Goal: Transaction & Acquisition: Purchase product/service

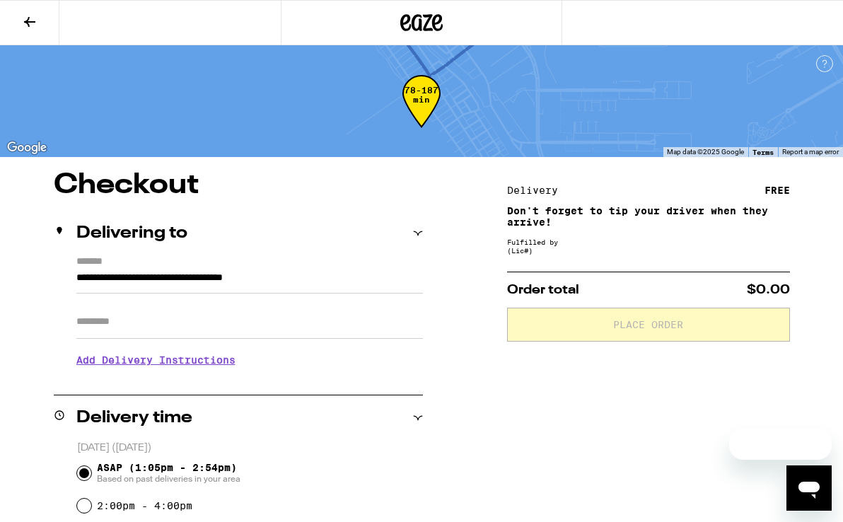
click at [35, 11] on button at bounding box center [29, 23] width 59 height 45
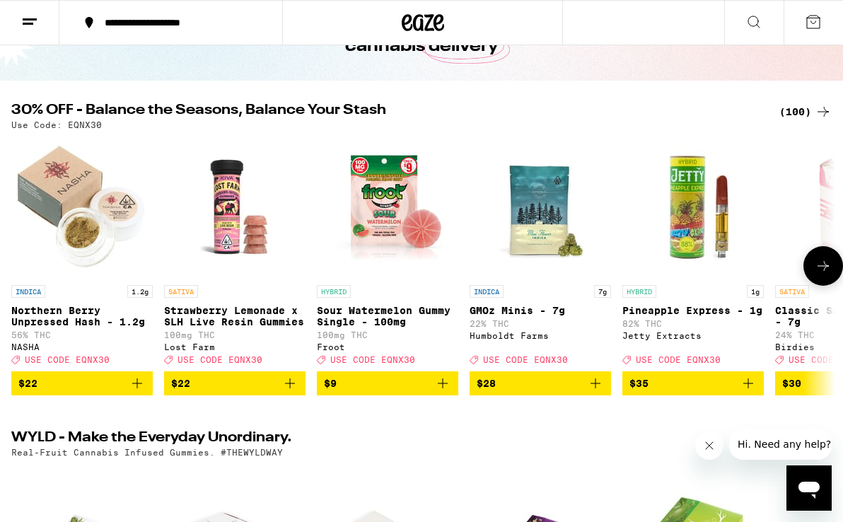
scroll to position [101, 0]
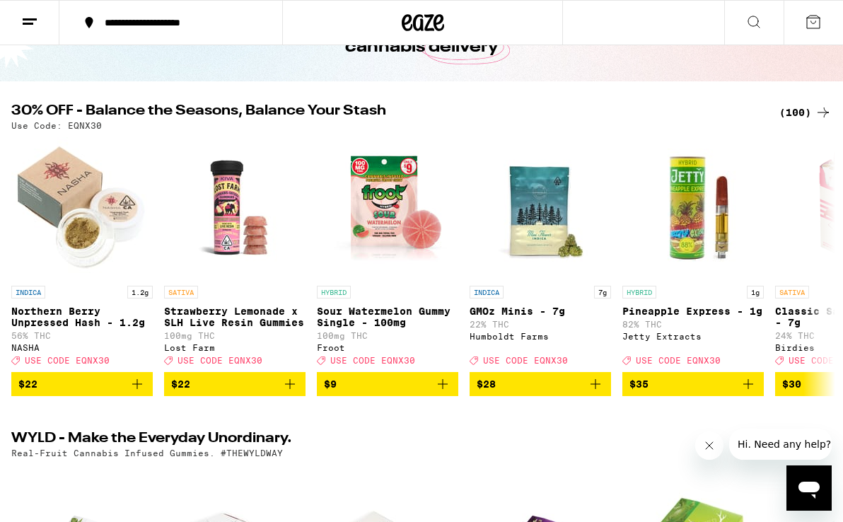
click at [802, 108] on div "(100)" at bounding box center [806, 112] width 52 height 17
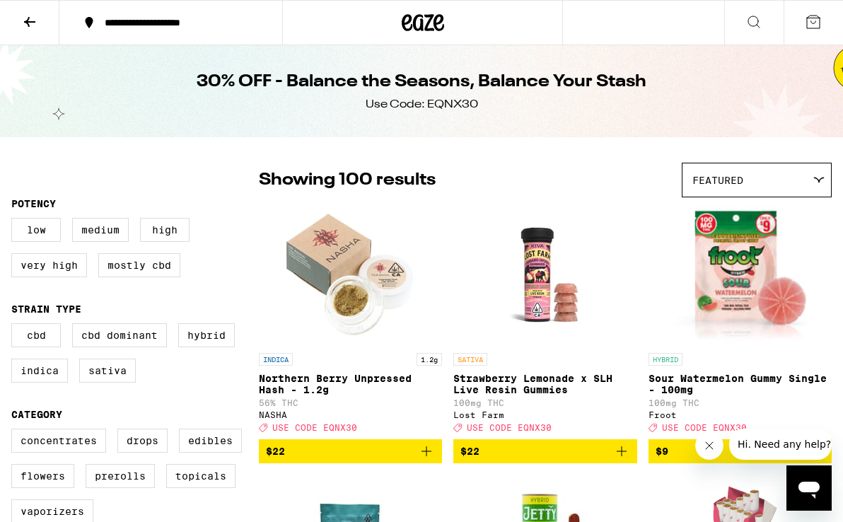
scroll to position [5, 0]
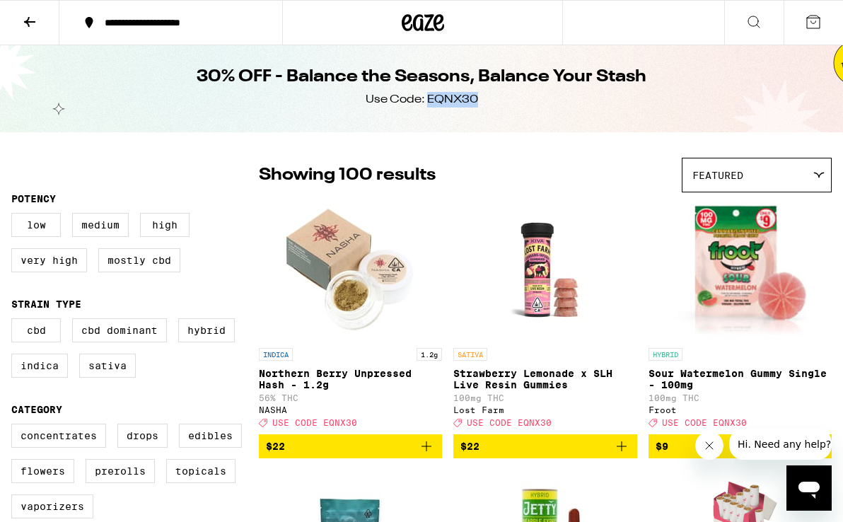
drag, startPoint x: 485, startPoint y: 105, endPoint x: 427, endPoint y: 100, distance: 58.9
click at [427, 100] on div "30% OFF - Balance the Seasons, Balance Your Stash Use Code: EQNX30" at bounding box center [421, 86] width 543 height 92
copy div "EQNX30"
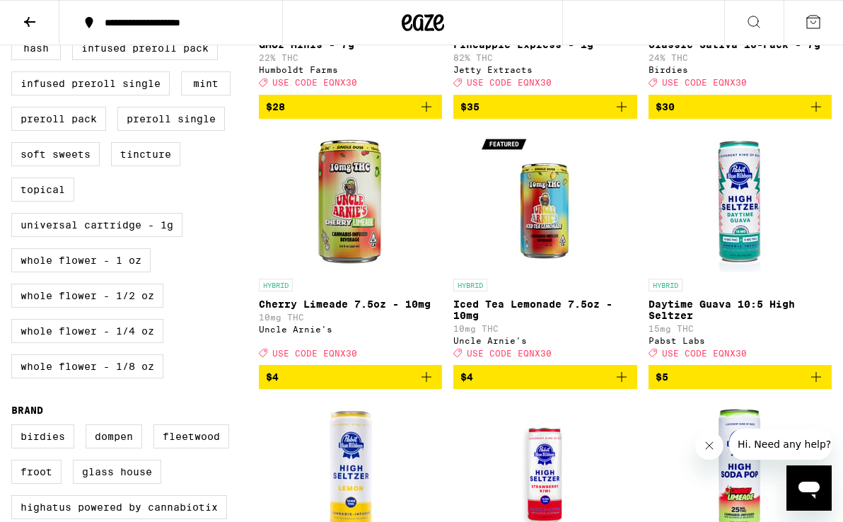
scroll to position [613, 0]
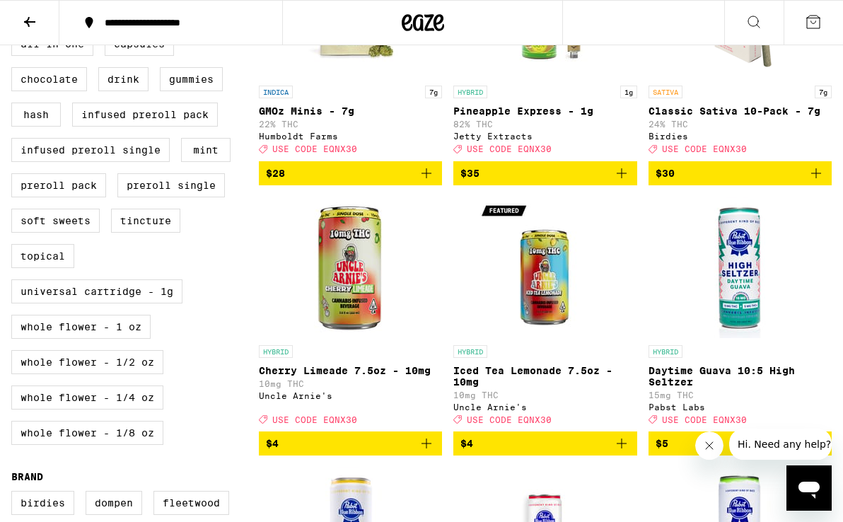
click at [819, 182] on icon "Add to bag" at bounding box center [816, 173] width 17 height 17
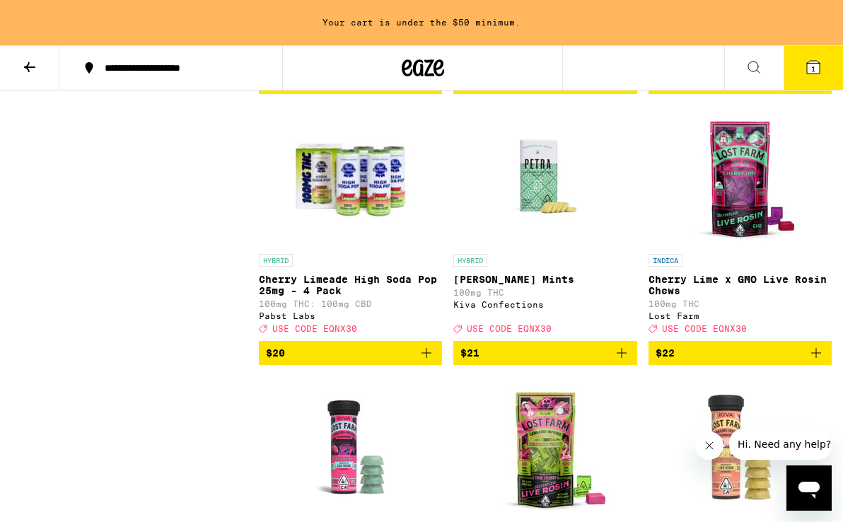
scroll to position [2555, 0]
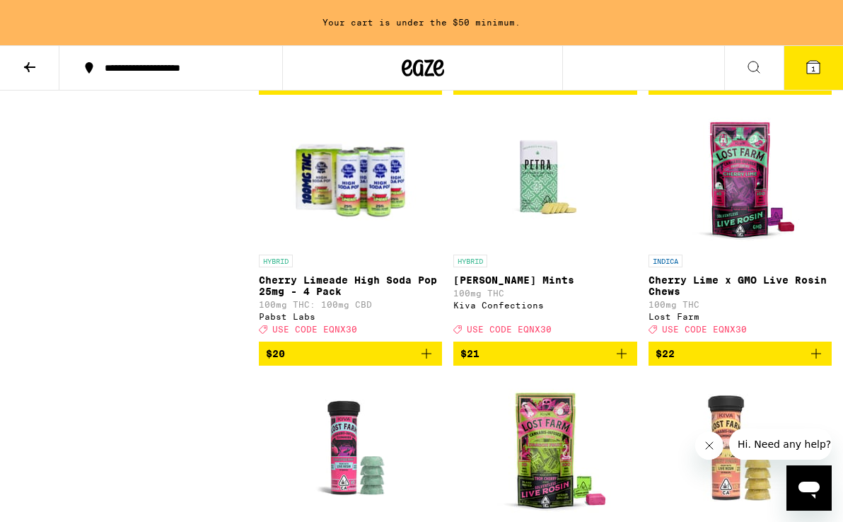
click at [626, 366] on button "$21" at bounding box center [545, 354] width 183 height 24
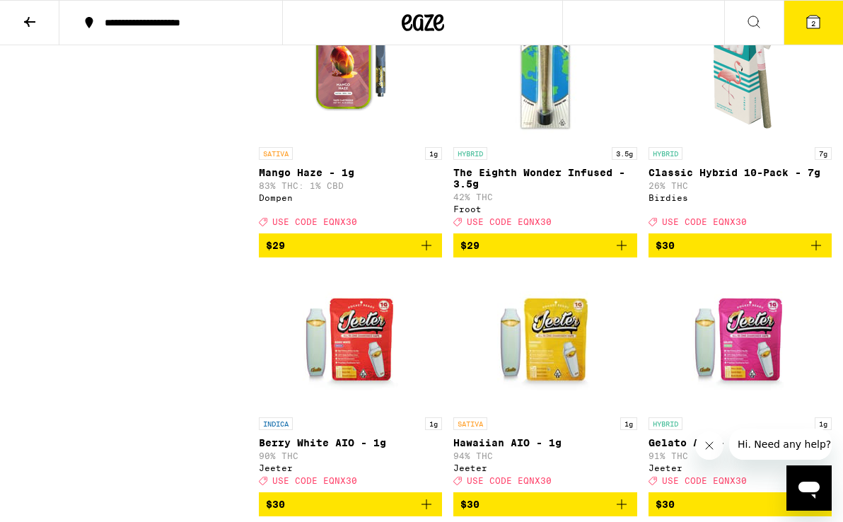
scroll to position [5031, 0]
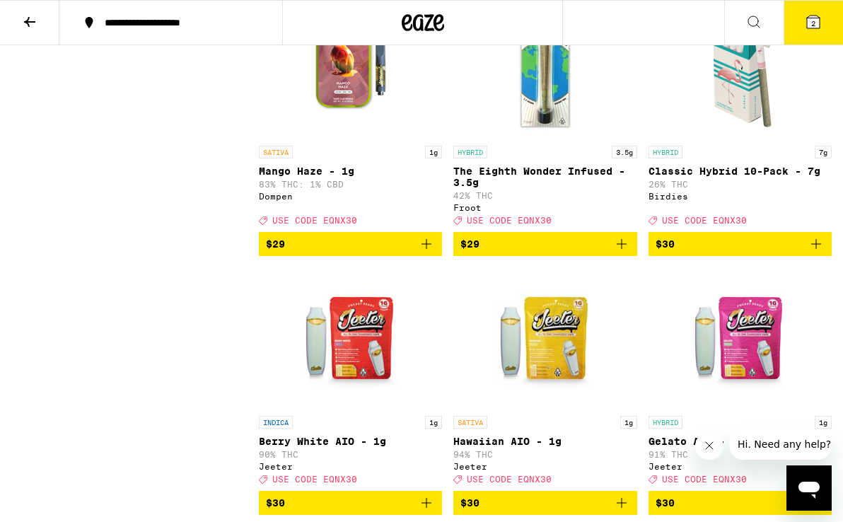
click at [814, 253] on icon "Add to bag" at bounding box center [816, 244] width 17 height 17
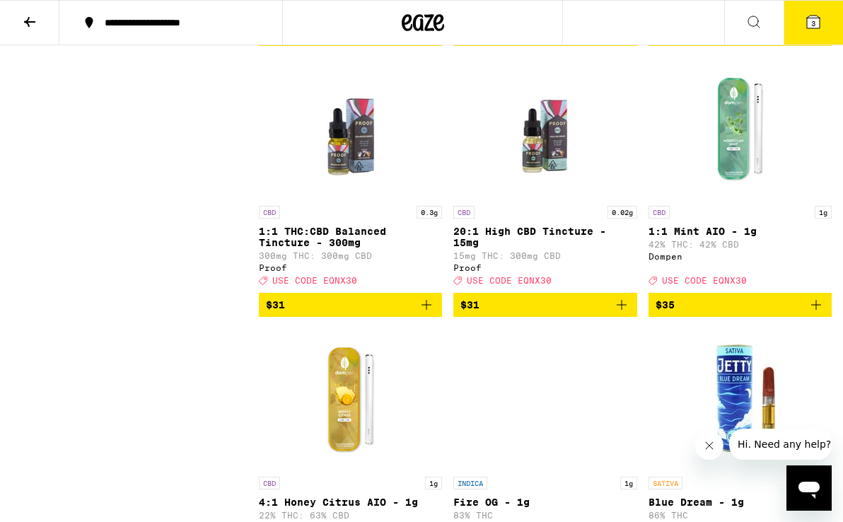
scroll to position [5498, 0]
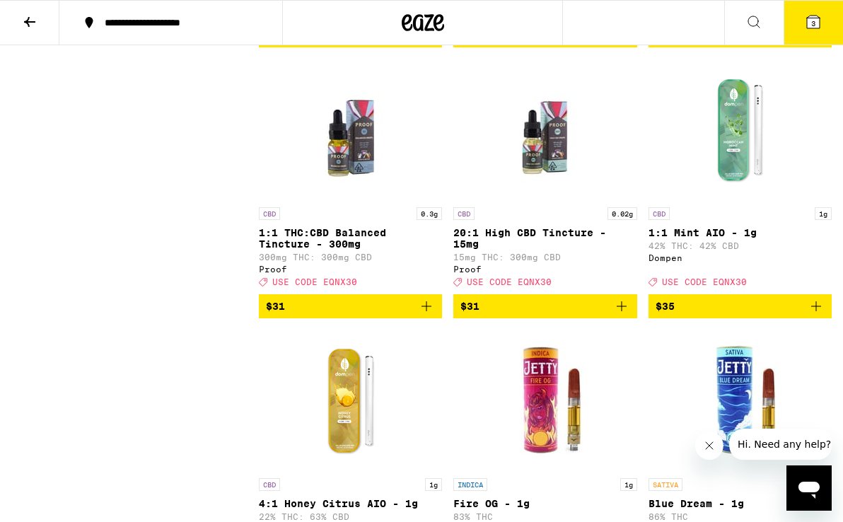
click at [633, 318] on button "$31" at bounding box center [545, 306] width 183 height 24
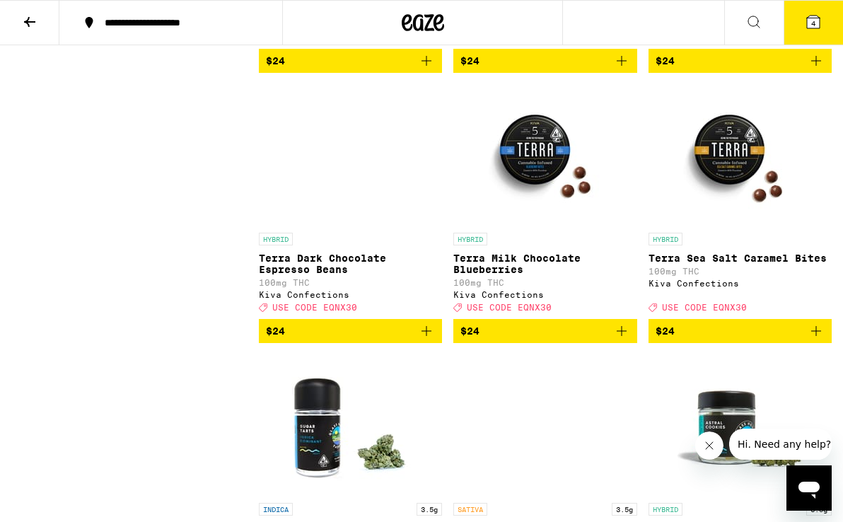
scroll to position [4142, 0]
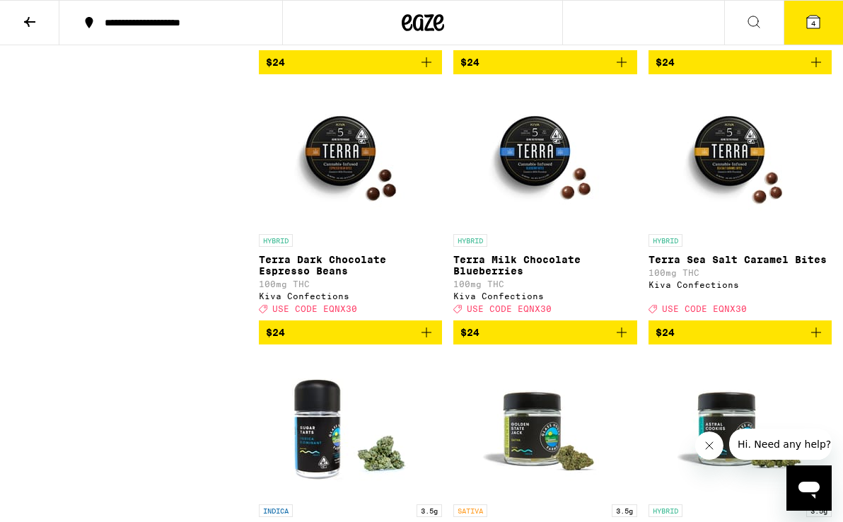
click at [428, 341] on icon "Add to bag" at bounding box center [426, 332] width 17 height 17
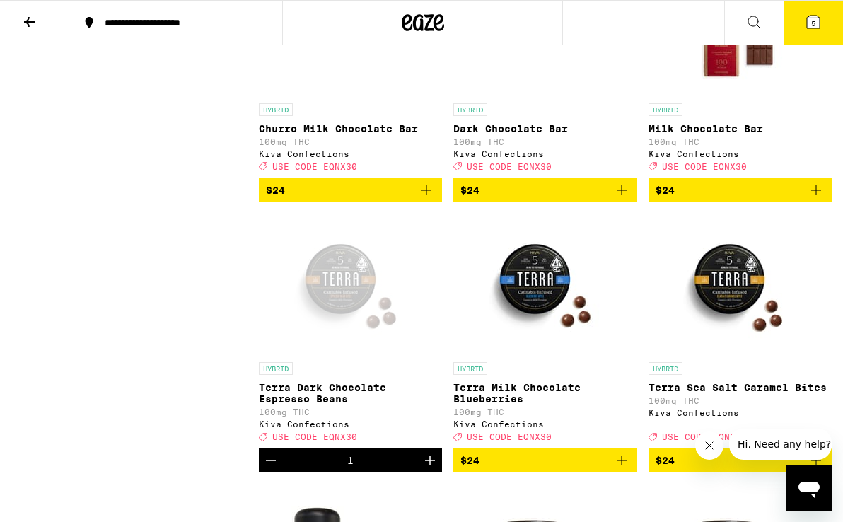
scroll to position [4013, 0]
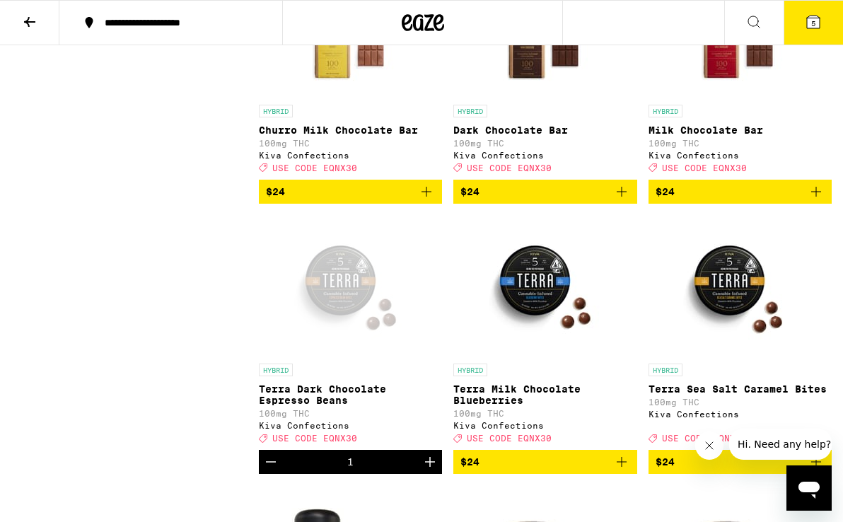
click at [803, 27] on button "5" at bounding box center [813, 23] width 59 height 44
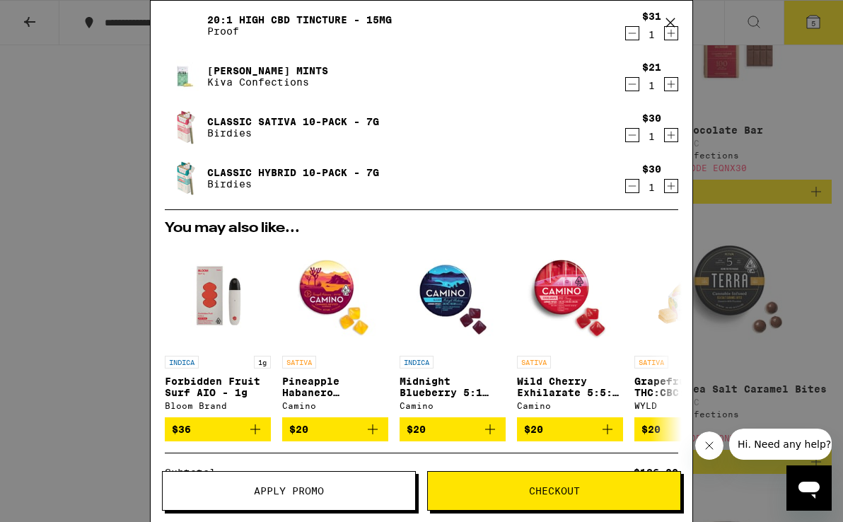
scroll to position [98, 0]
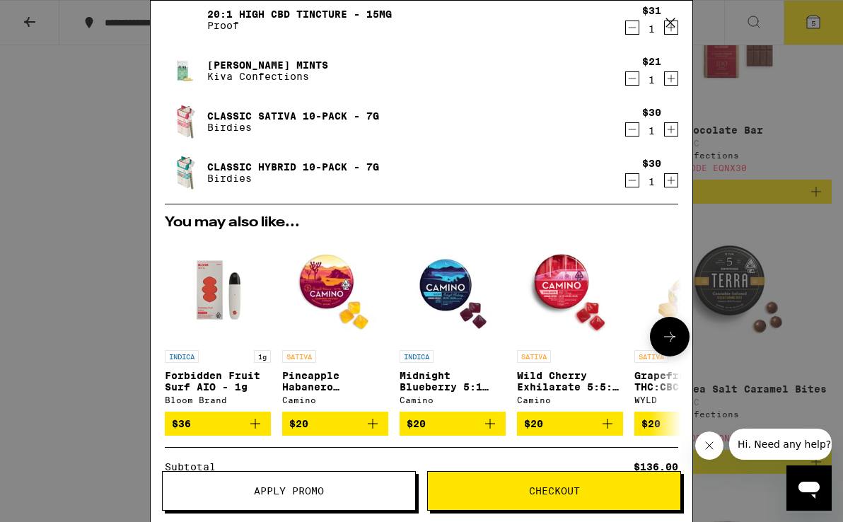
click at [492, 429] on icon "Add to bag" at bounding box center [490, 423] width 17 height 17
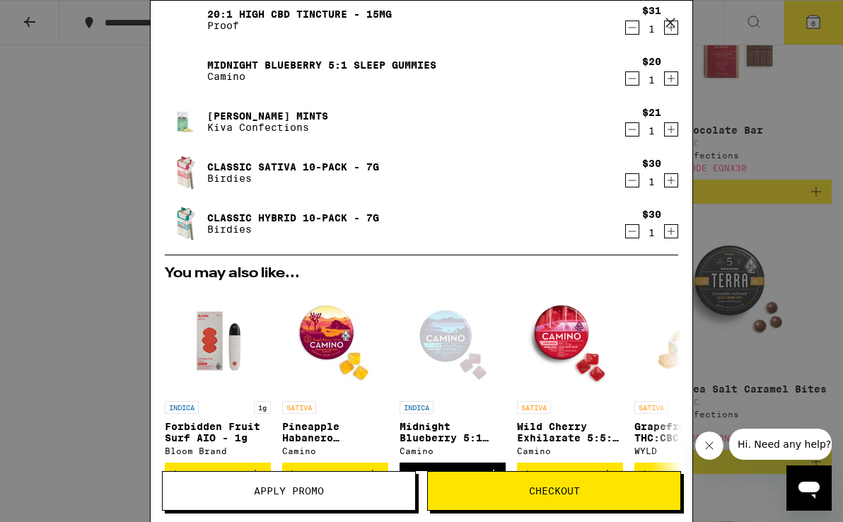
scroll to position [28, 0]
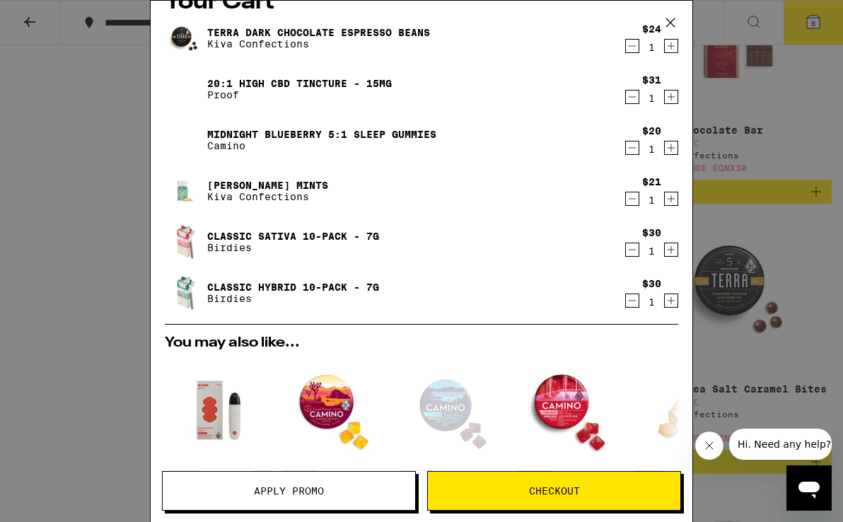
click at [343, 484] on button "Apply Promo" at bounding box center [289, 491] width 254 height 40
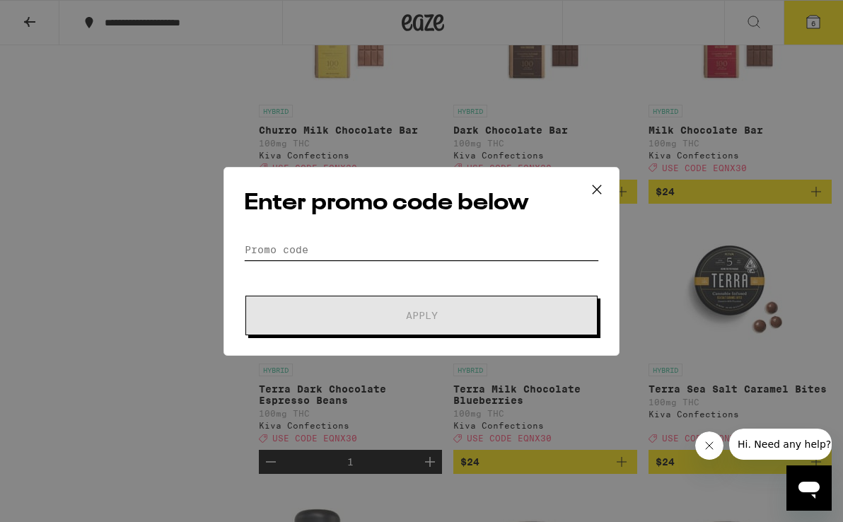
click at [351, 248] on input "Promo Code" at bounding box center [421, 249] width 355 height 21
paste input "EQNX30"
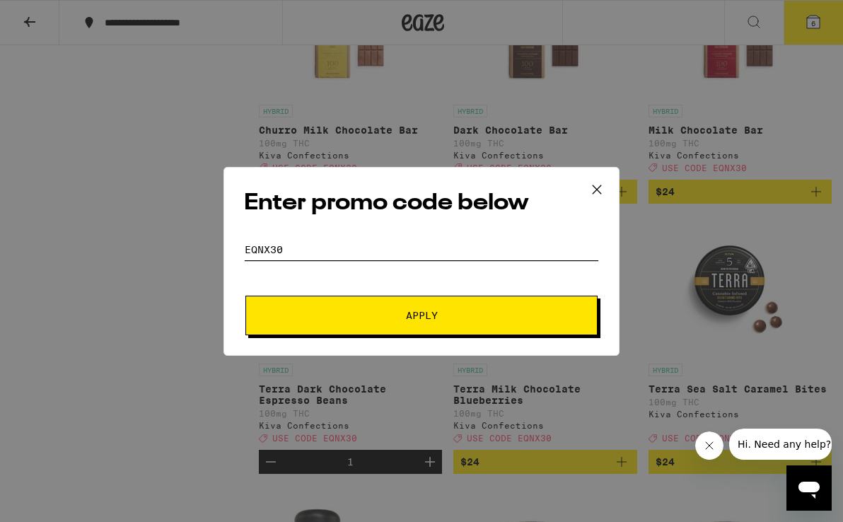
type input "EQNX30"
click at [427, 316] on span "Apply" at bounding box center [422, 316] width 32 height 10
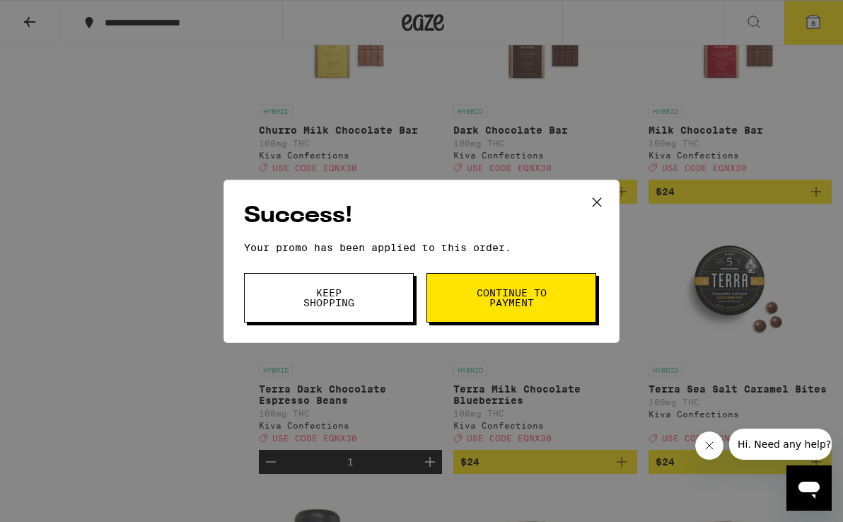
click at [504, 299] on span "Continue to payment" at bounding box center [511, 298] width 72 height 20
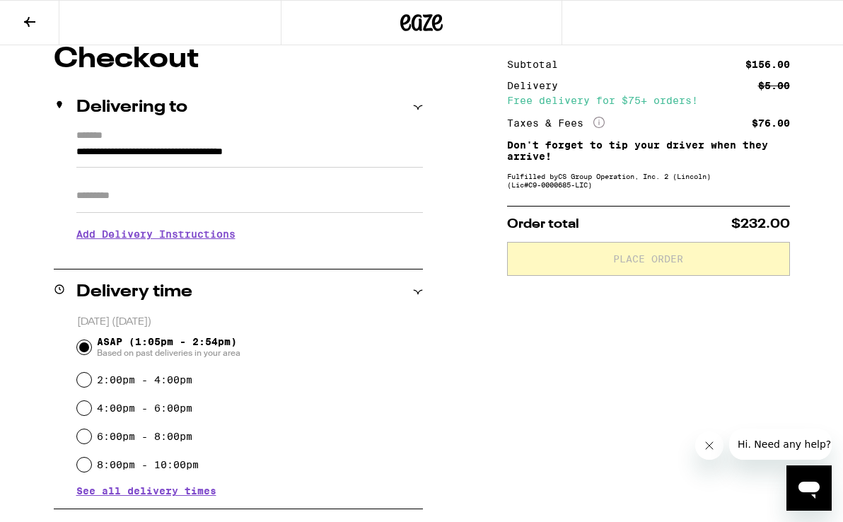
scroll to position [166, 0]
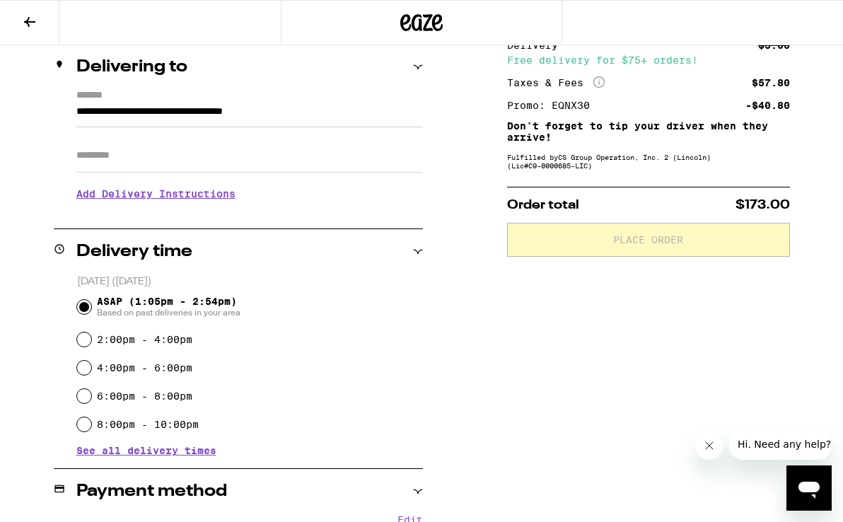
click at [28, 21] on icon at bounding box center [29, 22] width 11 height 10
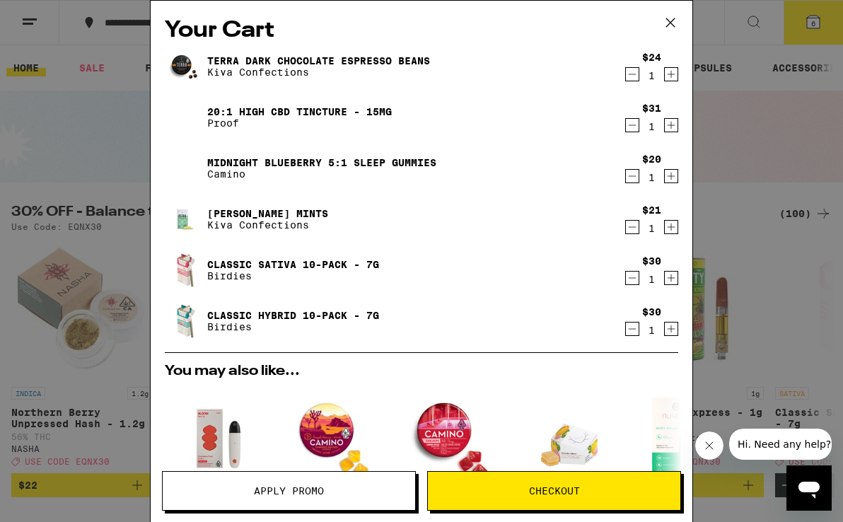
click at [631, 333] on icon "Decrement" at bounding box center [632, 329] width 13 height 17
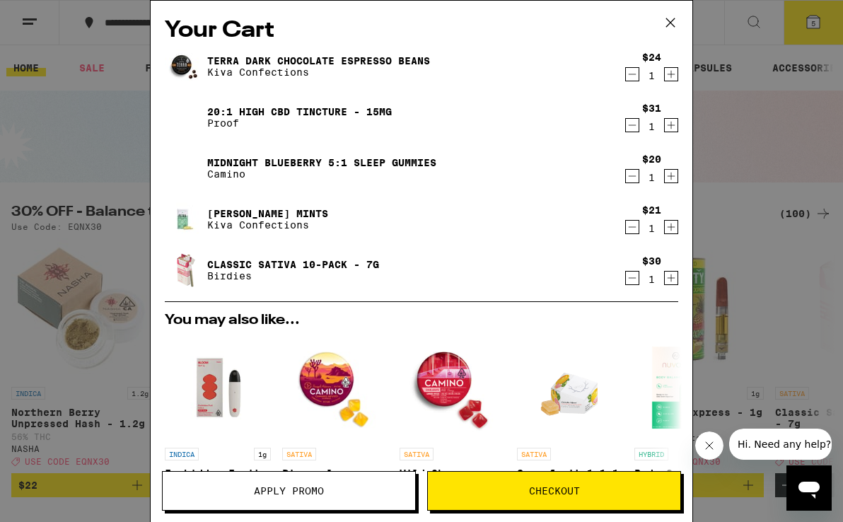
click at [633, 126] on icon "Decrement" at bounding box center [632, 125] width 13 height 17
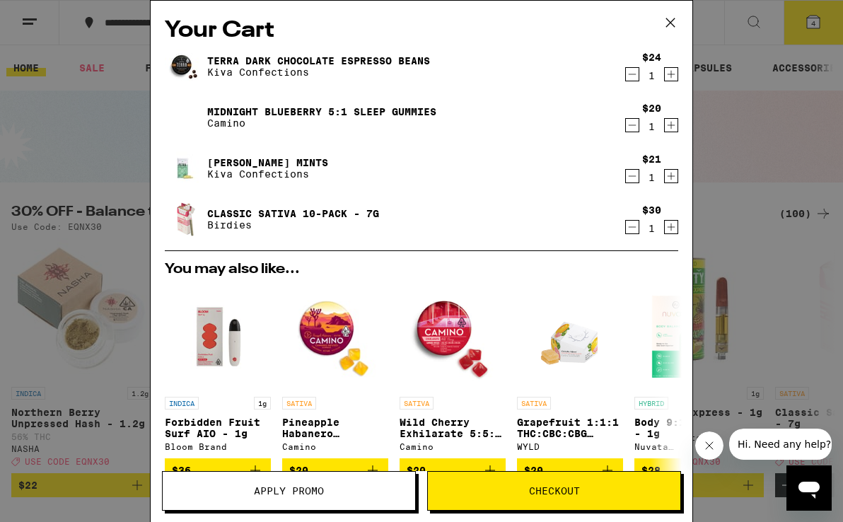
click at [590, 478] on button "Checkout" at bounding box center [554, 491] width 254 height 40
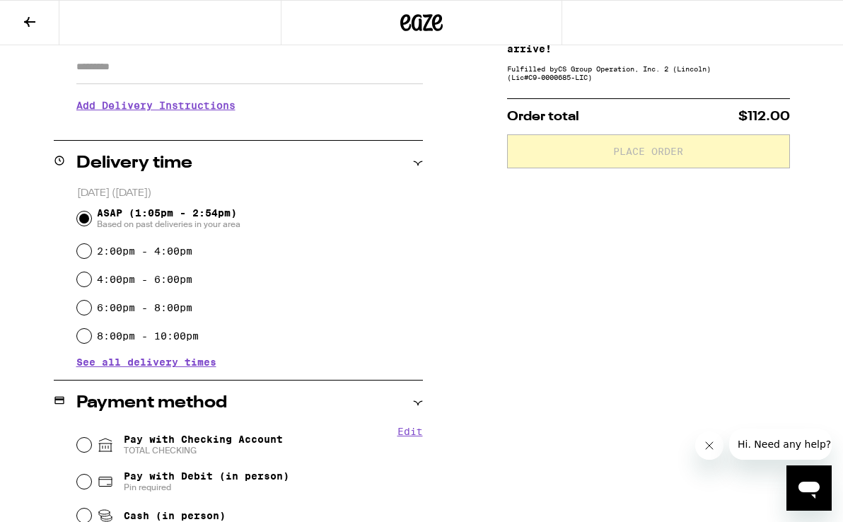
scroll to position [254, 0]
click at [31, 13] on icon at bounding box center [29, 21] width 17 height 17
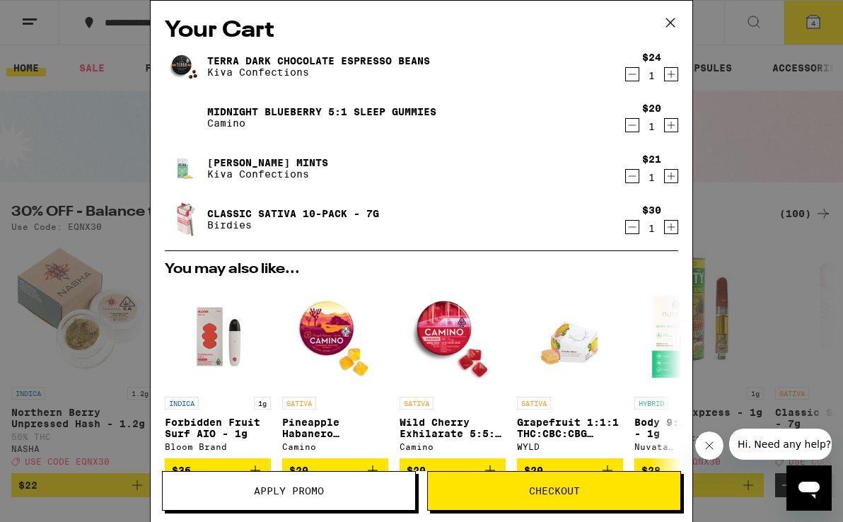
click at [630, 122] on icon "Decrement" at bounding box center [632, 125] width 13 height 17
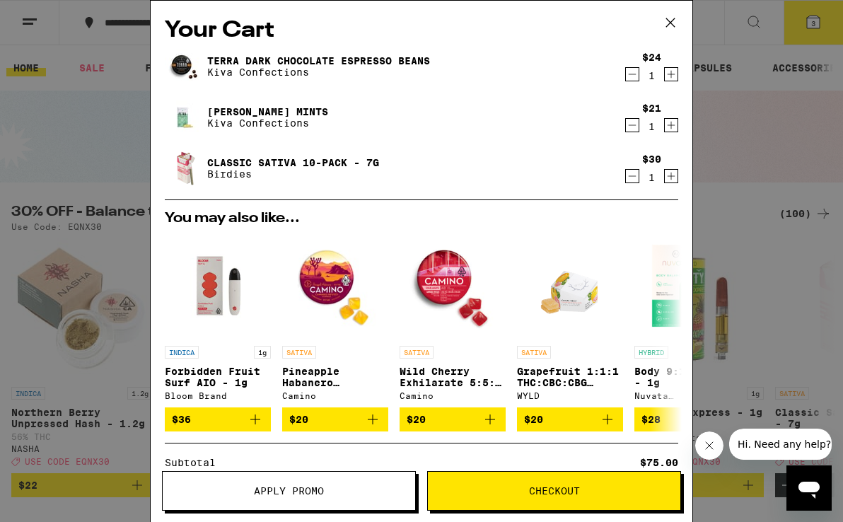
click at [628, 463] on div "Subtotal $75.00" at bounding box center [422, 463] width 514 height 10
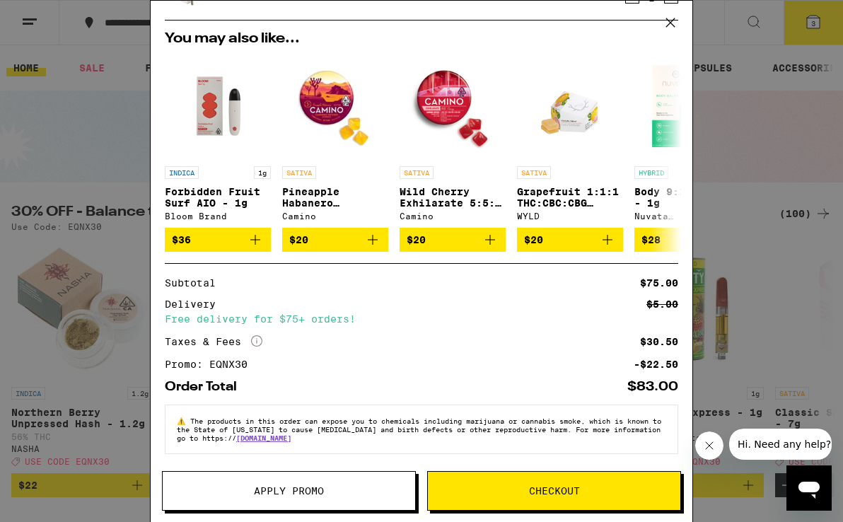
scroll to position [188, 0]
click at [580, 487] on span "Checkout" at bounding box center [554, 491] width 253 height 10
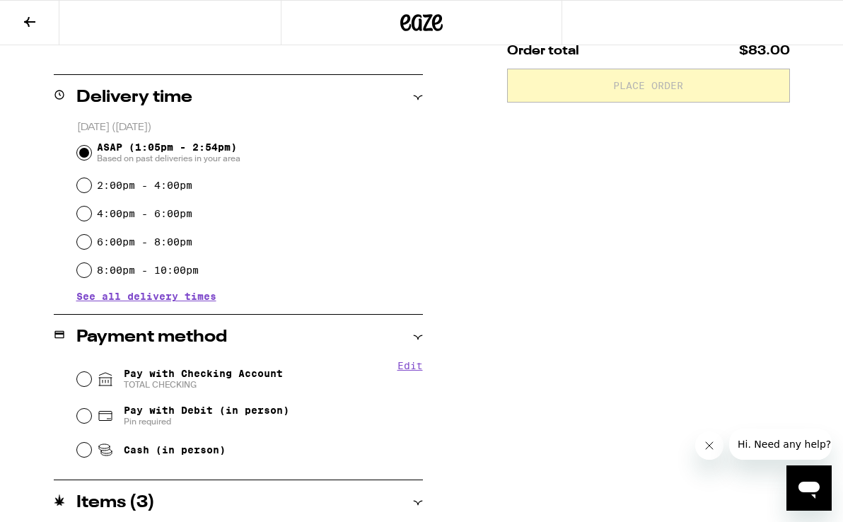
scroll to position [325, 0]
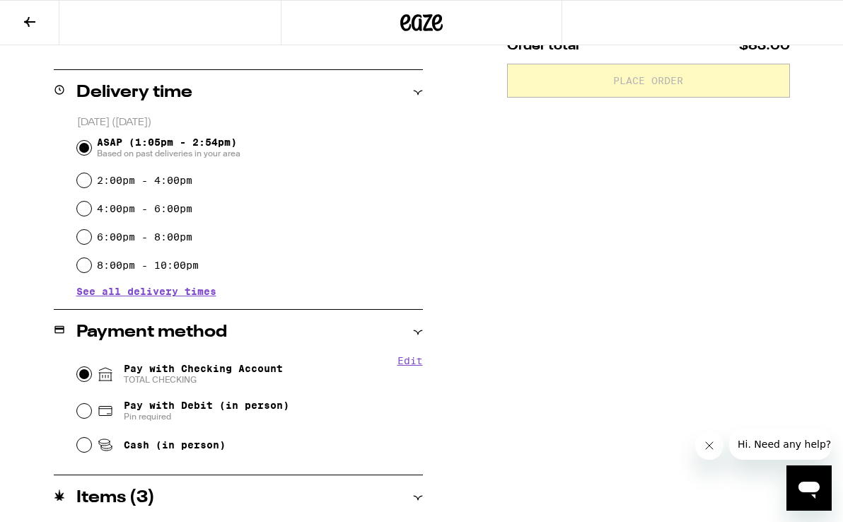
click at [85, 377] on input "Pay with Checking Account TOTAL CHECKING" at bounding box center [84, 374] width 14 height 14
radio input "true"
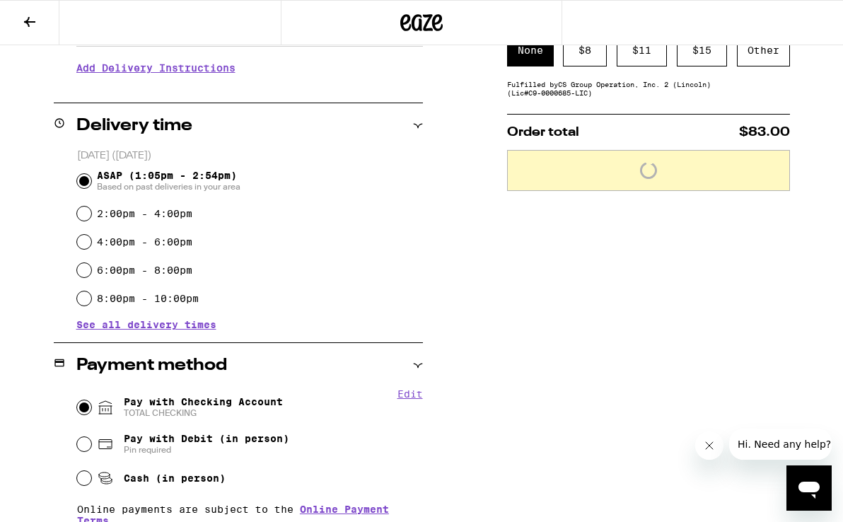
scroll to position [241, 0]
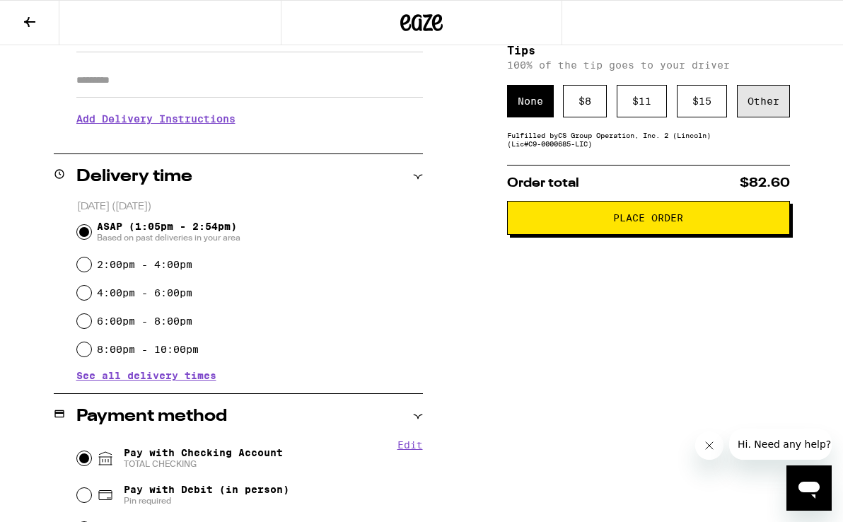
click at [773, 103] on div "Other" at bounding box center [763, 101] width 53 height 33
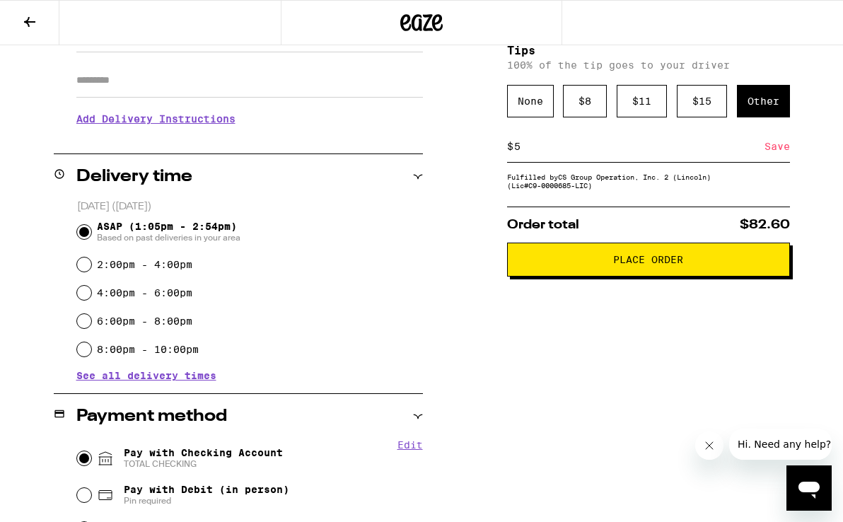
type input "5"
click at [609, 264] on span "Place Order" at bounding box center [648, 260] width 259 height 10
